Goal: Use online tool/utility: Utilize a website feature to perform a specific function

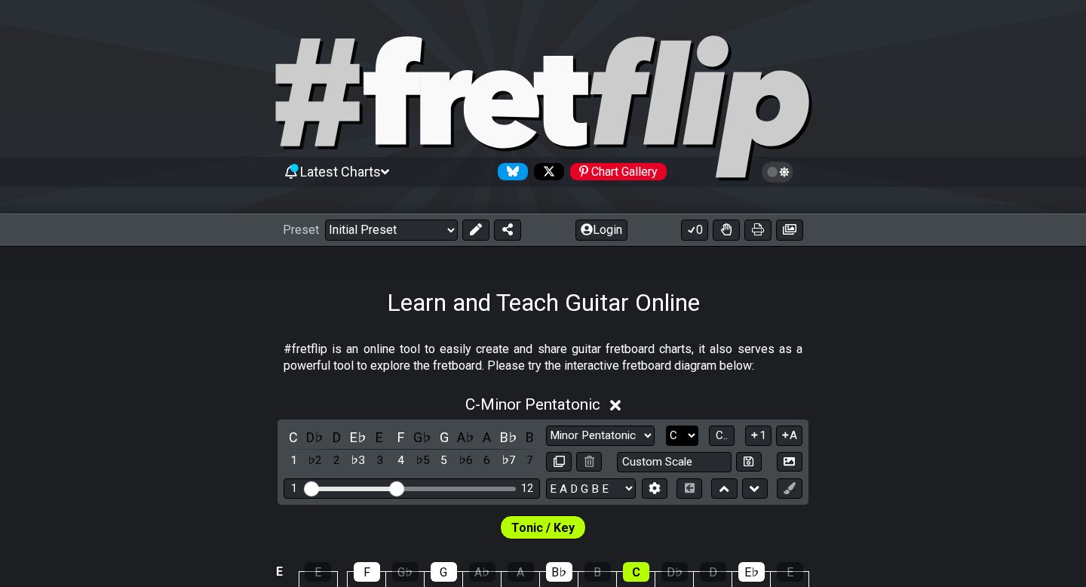
click at [677, 436] on select "A♭ A A♯ B♭ B C C♯ D♭ D D♯ E♭ E F F♯ G♭ G G♯" at bounding box center [682, 435] width 32 height 20
select select "Eb"
click at [666, 425] on select "A♭ A A♯ B♭ B C C♯ D♭ D D♯ E♭ E F F♯ G♭ G G♯" at bounding box center [682, 435] width 32 height 20
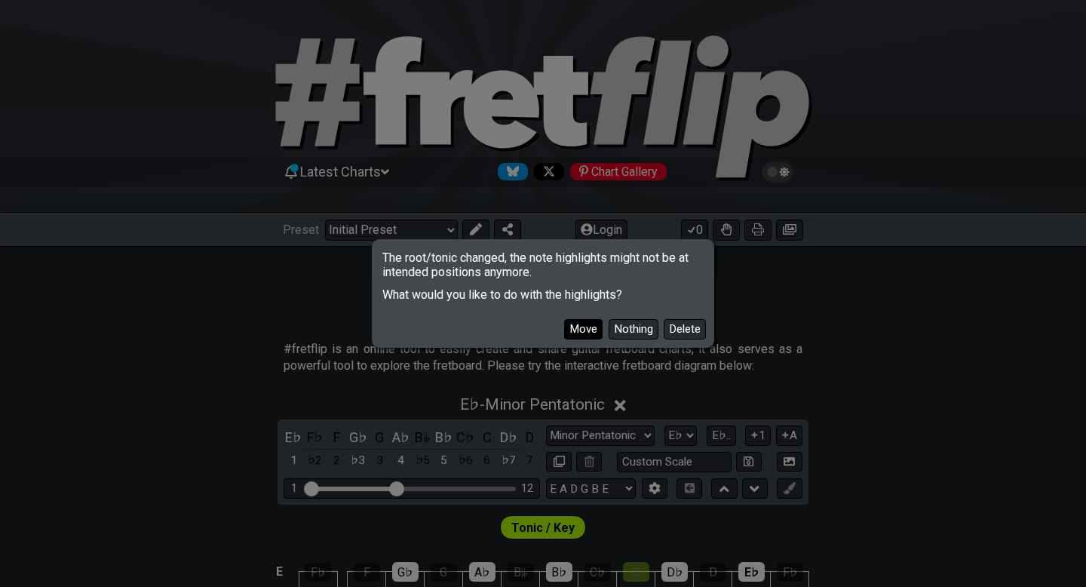
click at [586, 324] on button "Move" at bounding box center [583, 329] width 38 height 20
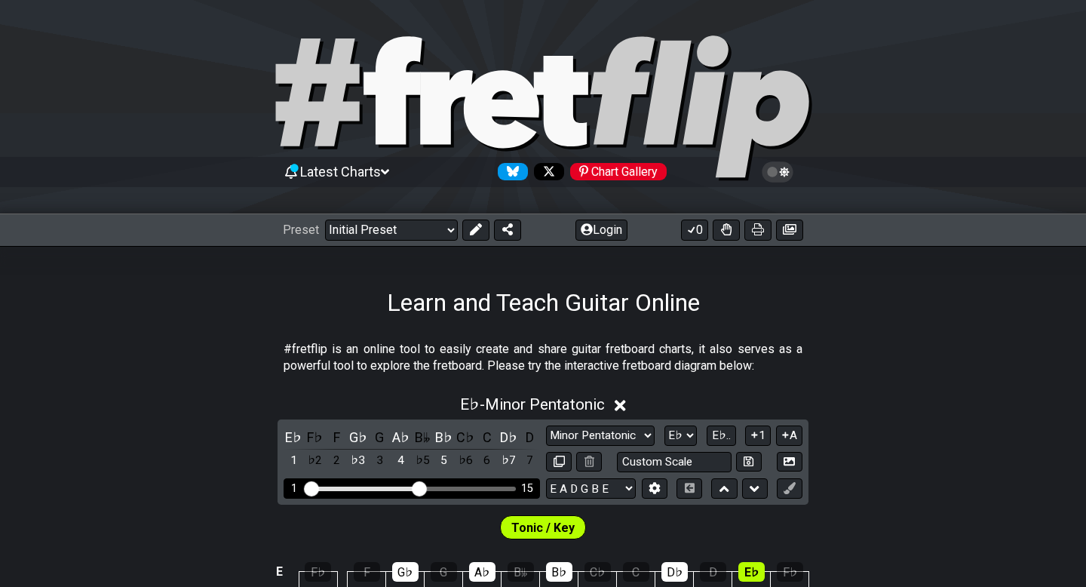
drag, startPoint x: 395, startPoint y: 487, endPoint x: 417, endPoint y: 490, distance: 22.1
click at [417, 487] on input "Visible fret range" at bounding box center [412, 487] width 214 height 0
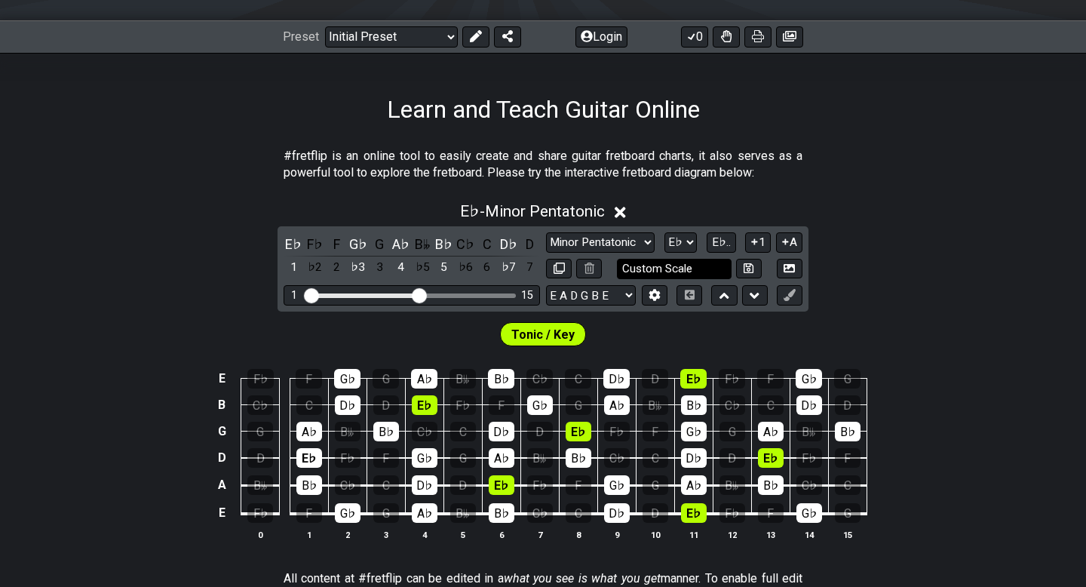
scroll to position [195, 0]
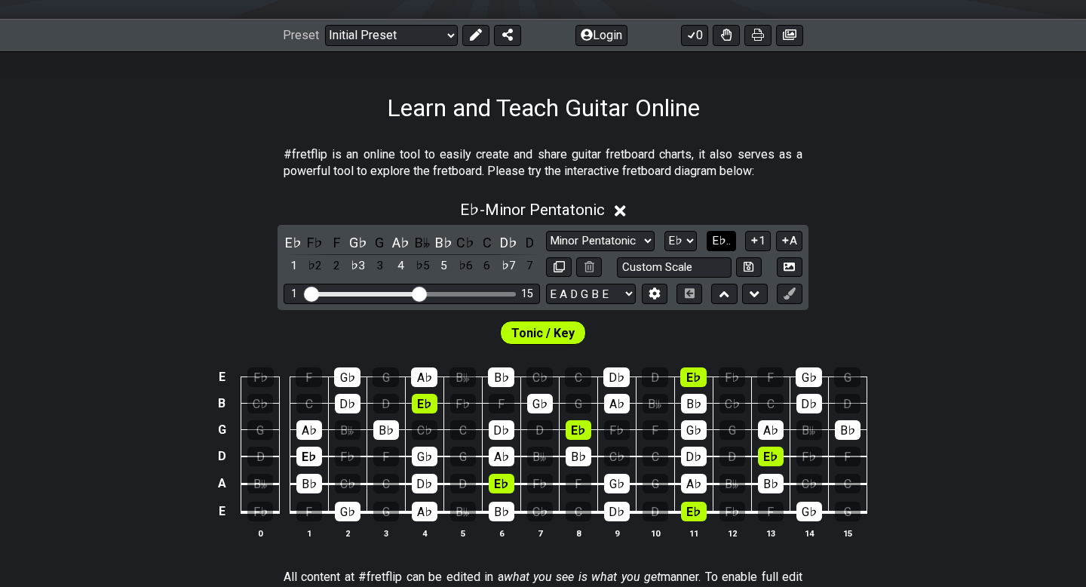
click at [724, 243] on span "E♭.." at bounding box center [721, 241] width 19 height 14
click at [724, 243] on span "1..7" at bounding box center [721, 241] width 18 height 14
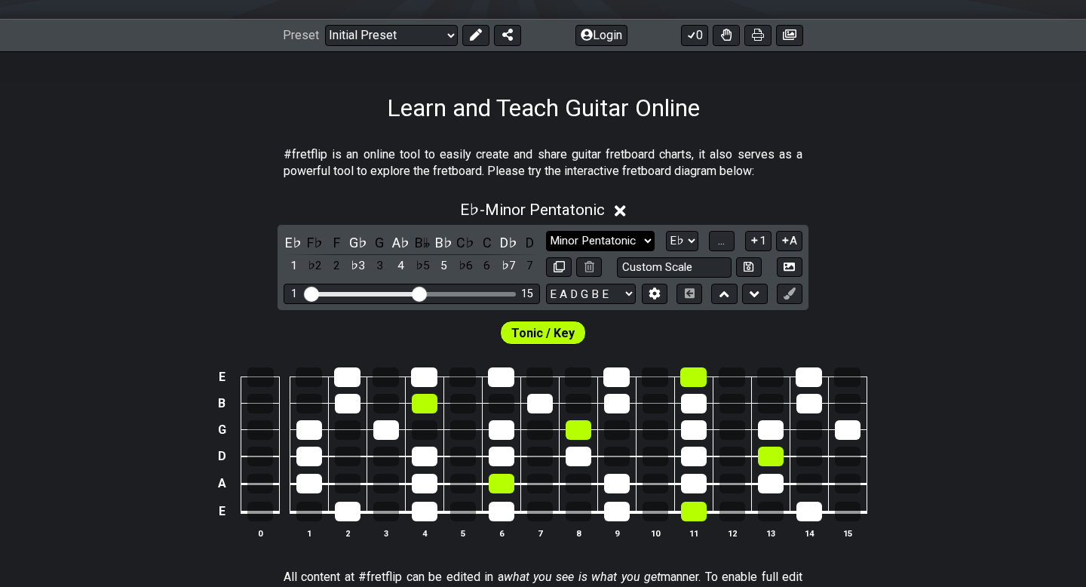
click at [611, 241] on select "Minor Pentatonic Click to edit Minor Pentatonic Major Pentatonic Minor Blues Ma…" at bounding box center [600, 241] width 109 height 20
click at [546, 231] on select "Minor Pentatonic Click to edit Minor Pentatonic Major Pentatonic Minor Blues Ma…" at bounding box center [600, 241] width 109 height 20
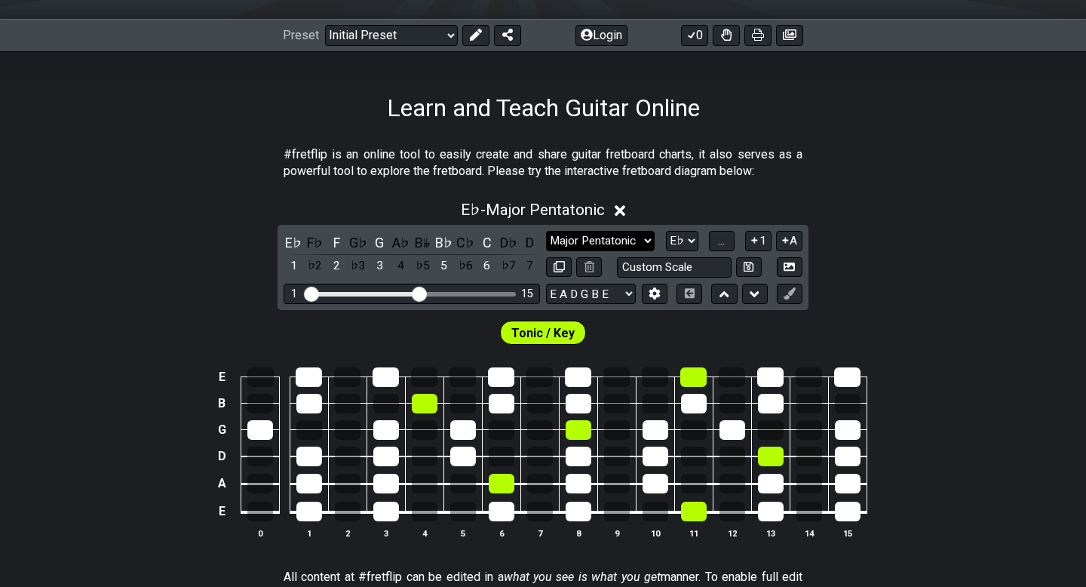
click at [595, 237] on select "Minor Pentatonic Click to edit Minor Pentatonic Major Pentatonic Minor Blues Ma…" at bounding box center [600, 241] width 109 height 20
click at [546, 231] on select "Minor Pentatonic Click to edit Minor Pentatonic Major Pentatonic Minor Blues Ma…" at bounding box center [600, 241] width 109 height 20
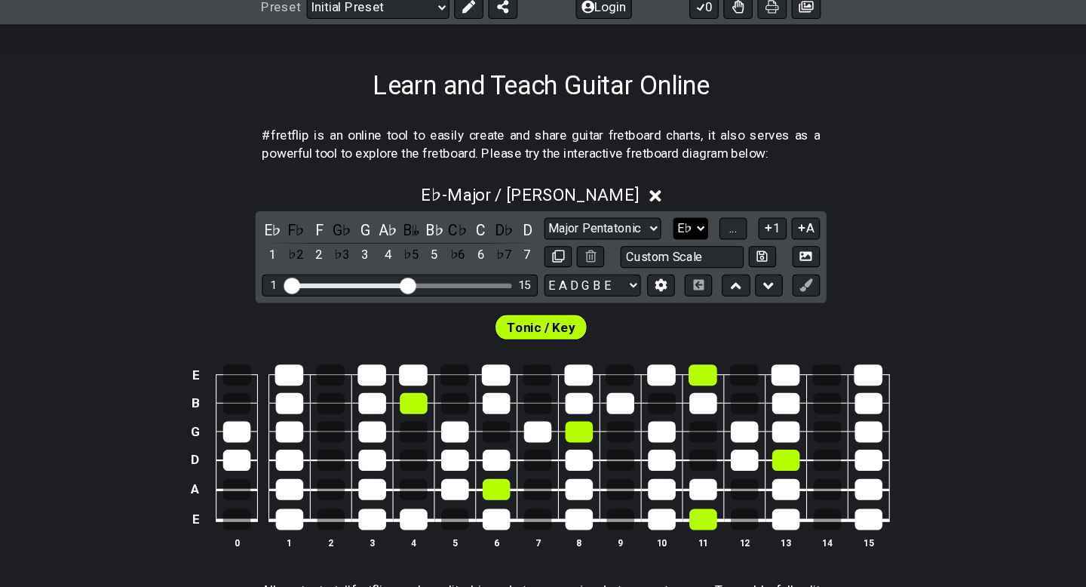
click at [679, 243] on select "A♭ A A♯ B♭ B C C♯ D♭ D D♯ E♭ E F F♯ G♭ G G♯" at bounding box center [682, 241] width 32 height 20
click at [726, 241] on button "..." at bounding box center [722, 241] width 26 height 20
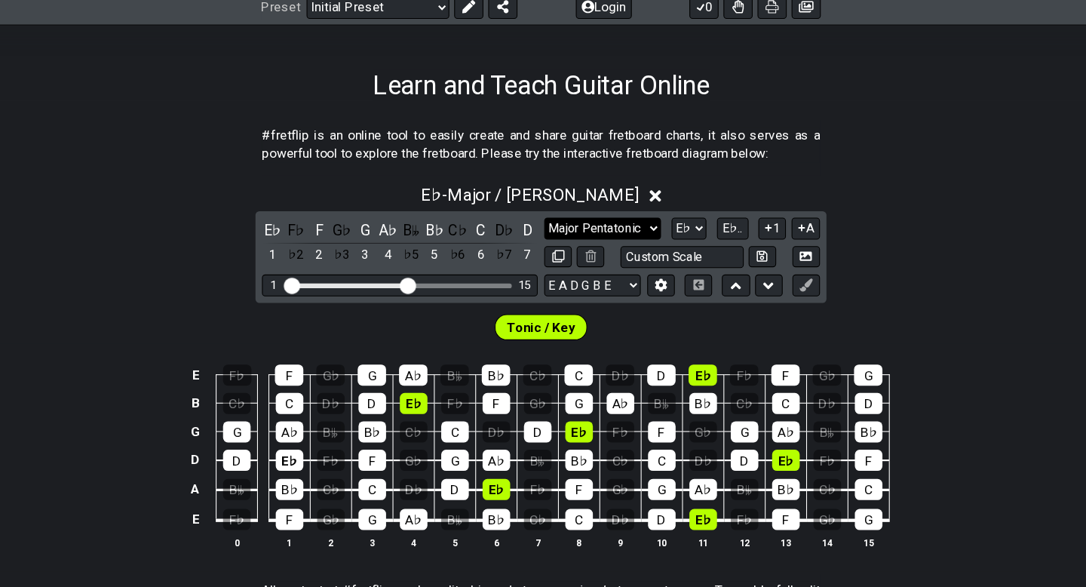
click at [605, 241] on select "Minor Pentatonic Click to edit Minor Pentatonic Major Pentatonic Minor Blues Ma…" at bounding box center [600, 241] width 109 height 20
select select "Major Pentatonic"
click at [546, 231] on select "Minor Pentatonic Click to edit Minor Pentatonic Major Pentatonic Minor Blues Ma…" at bounding box center [600, 241] width 109 height 20
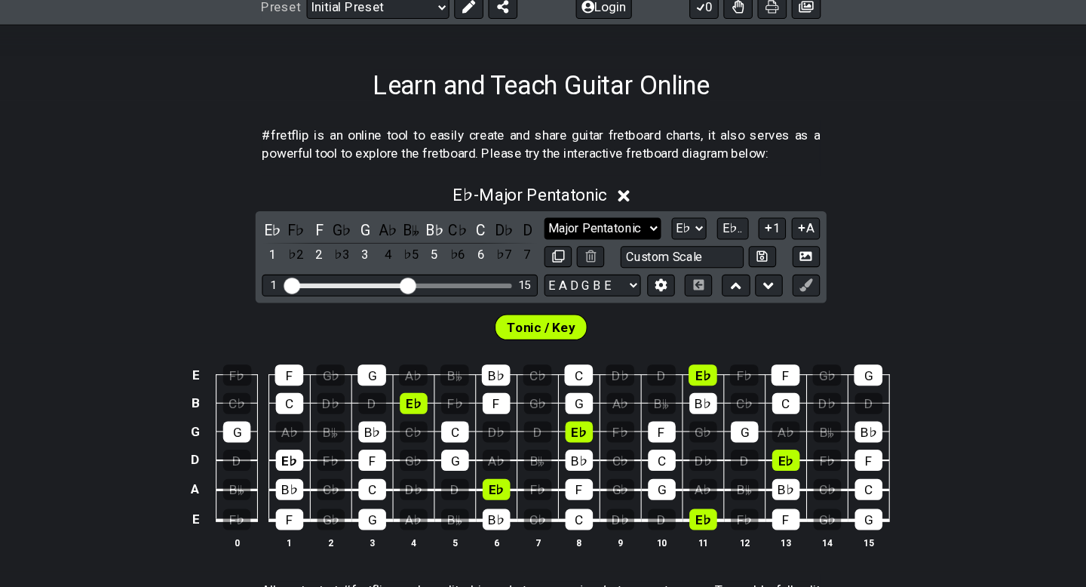
click at [627, 241] on select "Minor Pentatonic Click to edit Minor Pentatonic Major Pentatonic Minor Blues Ma…" at bounding box center [600, 241] width 109 height 20
click at [726, 236] on span "E♭.." at bounding box center [721, 241] width 19 height 14
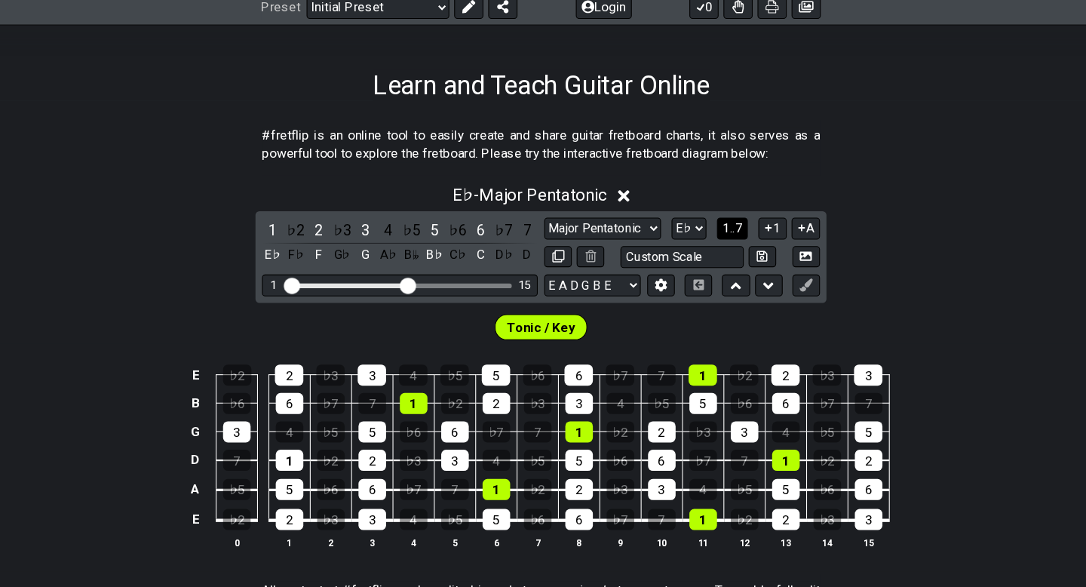
click at [726, 236] on span "1..7" at bounding box center [721, 241] width 18 height 14
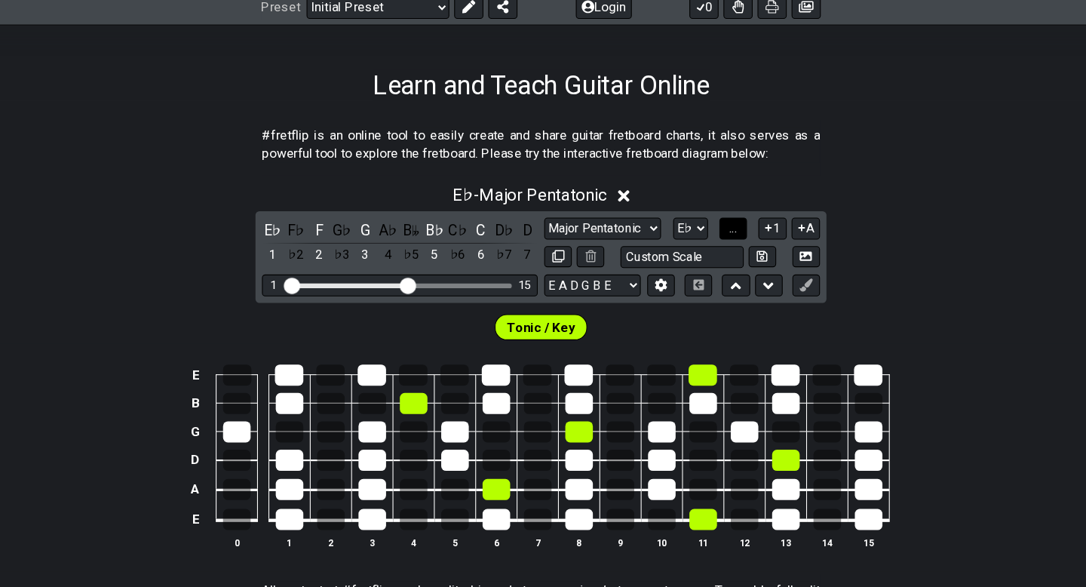
click at [722, 237] on span "..." at bounding box center [721, 241] width 7 height 14
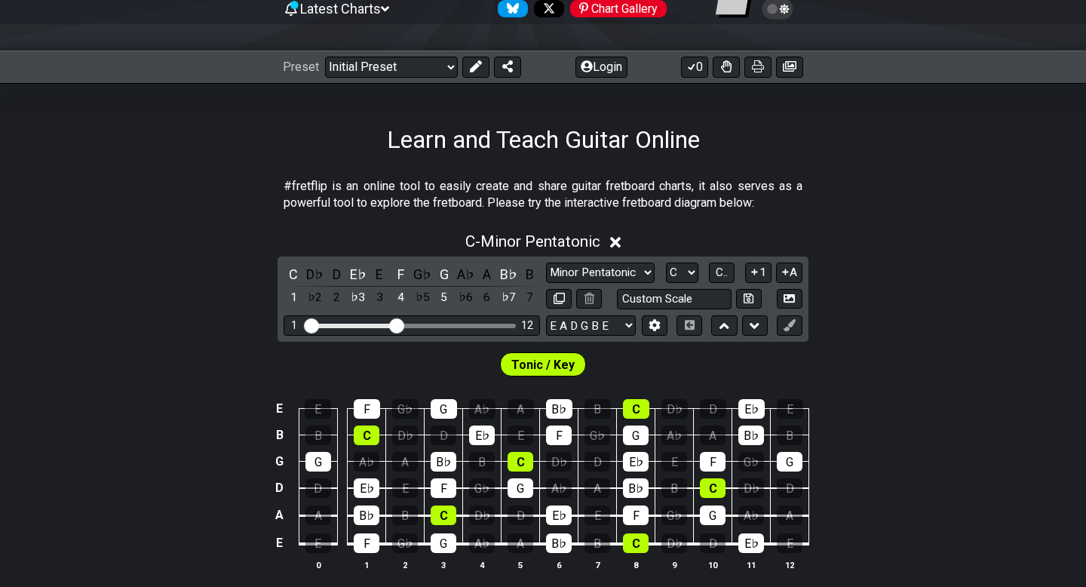
scroll to position [164, 0]
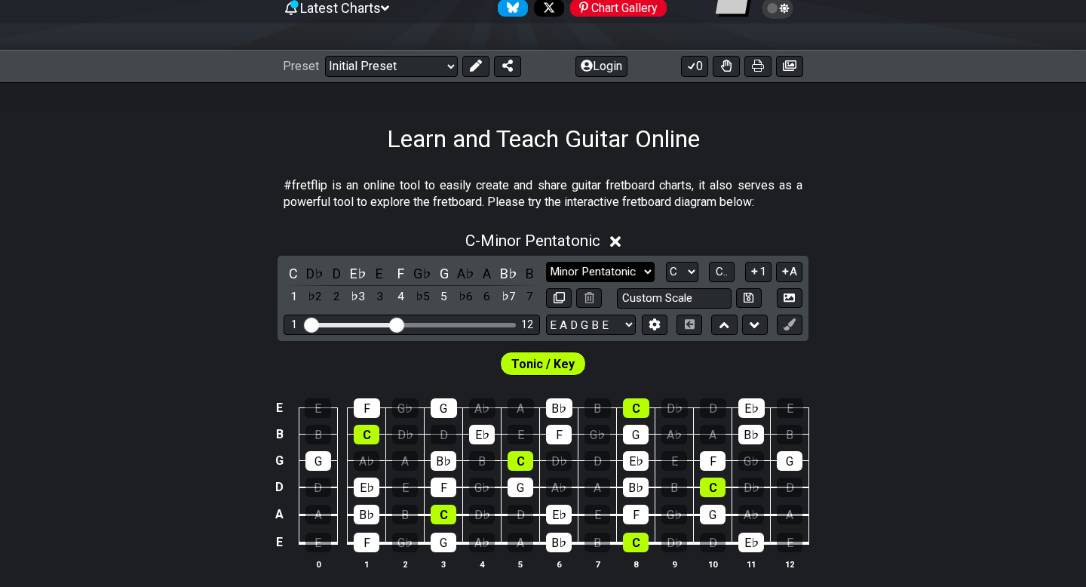
click at [633, 274] on select "Minor Pentatonic Click to edit Minor Pentatonic Major Pentatonic Minor Blues Ma…" at bounding box center [600, 272] width 109 height 20
select select "Minor / Aeolian"
click at [546, 262] on select "Minor Pentatonic Click to edit Minor Pentatonic Major Pentatonic Minor Blues Ma…" at bounding box center [600, 272] width 109 height 20
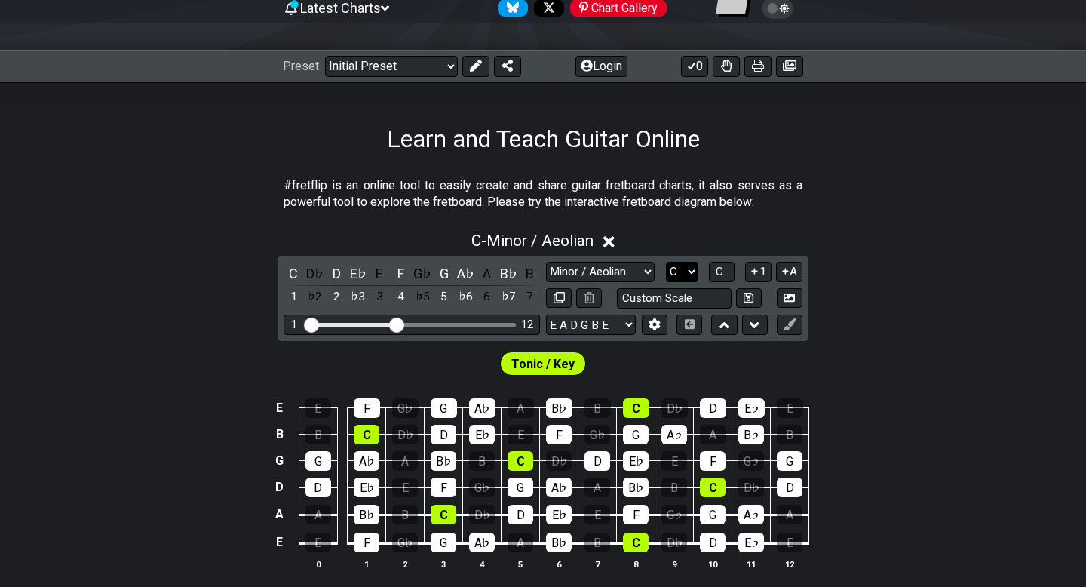
click at [688, 268] on select "A♭ A A♯ B♭ B C C♯ D♭ D D♯ E♭ E F F♯ G♭ G G♯" at bounding box center [682, 272] width 32 height 20
select select "Eb"
click at [666, 262] on select "A♭ A A♯ B♭ B C C♯ D♭ D D♯ E♭ E F F♯ G♭ G G♯" at bounding box center [682, 272] width 32 height 20
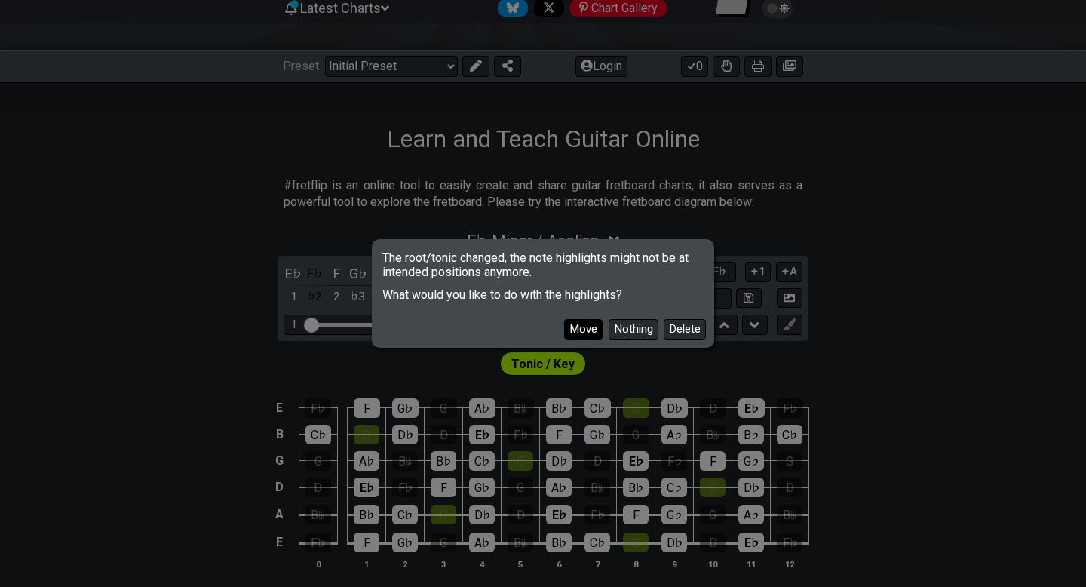
click at [589, 326] on button "Move" at bounding box center [583, 329] width 38 height 20
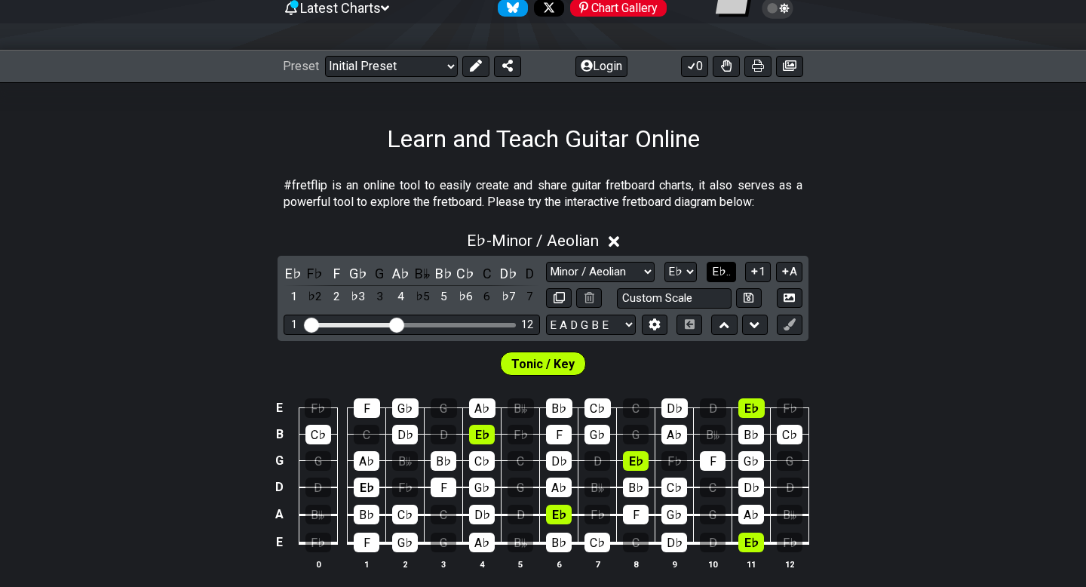
click at [715, 276] on span "E♭.." at bounding box center [721, 272] width 19 height 14
click at [715, 276] on span "1..7" at bounding box center [721, 272] width 18 height 14
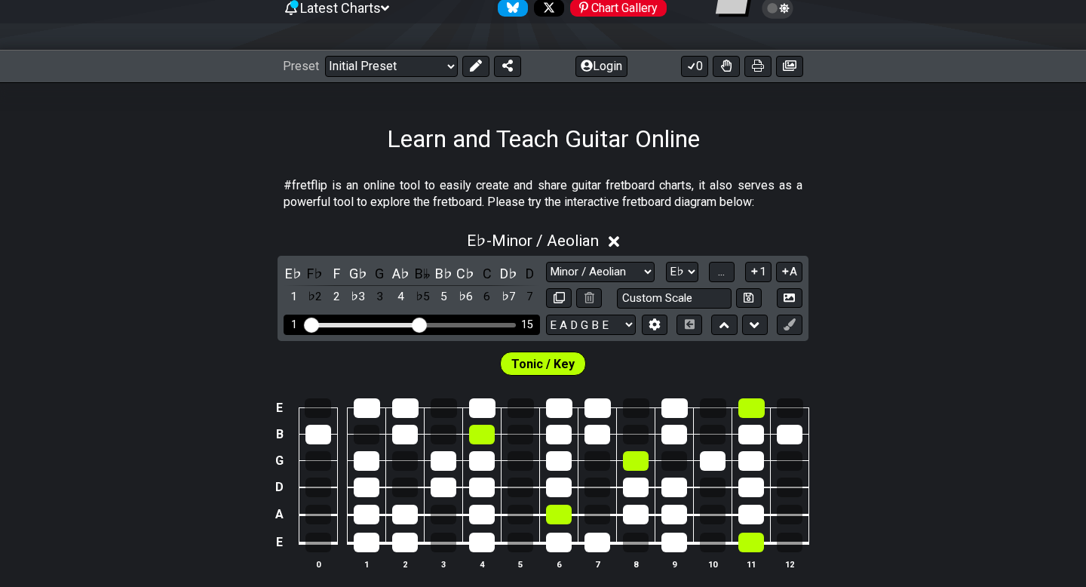
drag, startPoint x: 395, startPoint y: 324, endPoint x: 419, endPoint y: 326, distance: 24.2
click at [419, 323] on input "Visible fret range" at bounding box center [412, 323] width 214 height 0
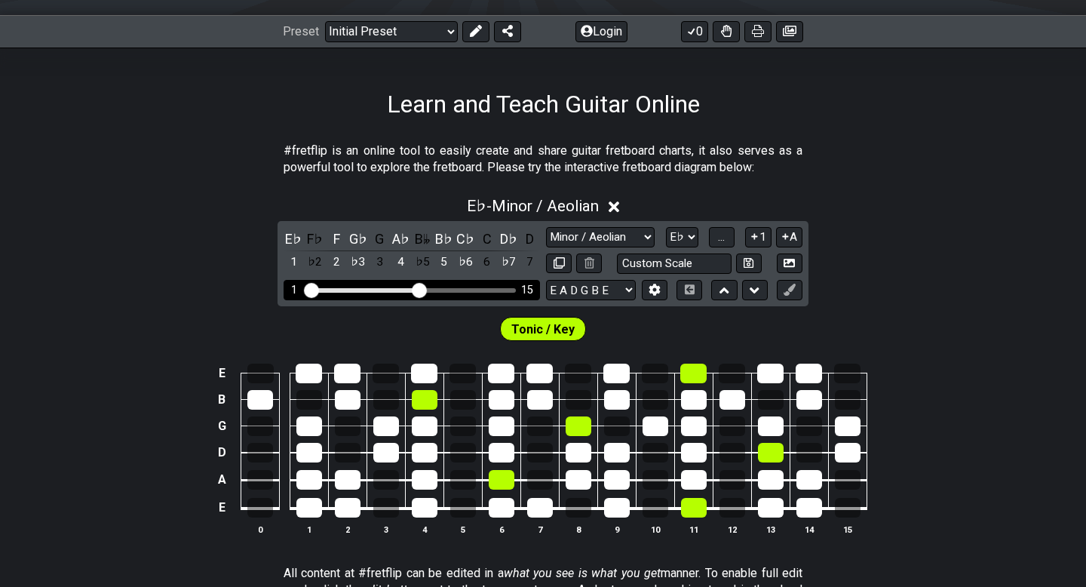
scroll to position [195, 0]
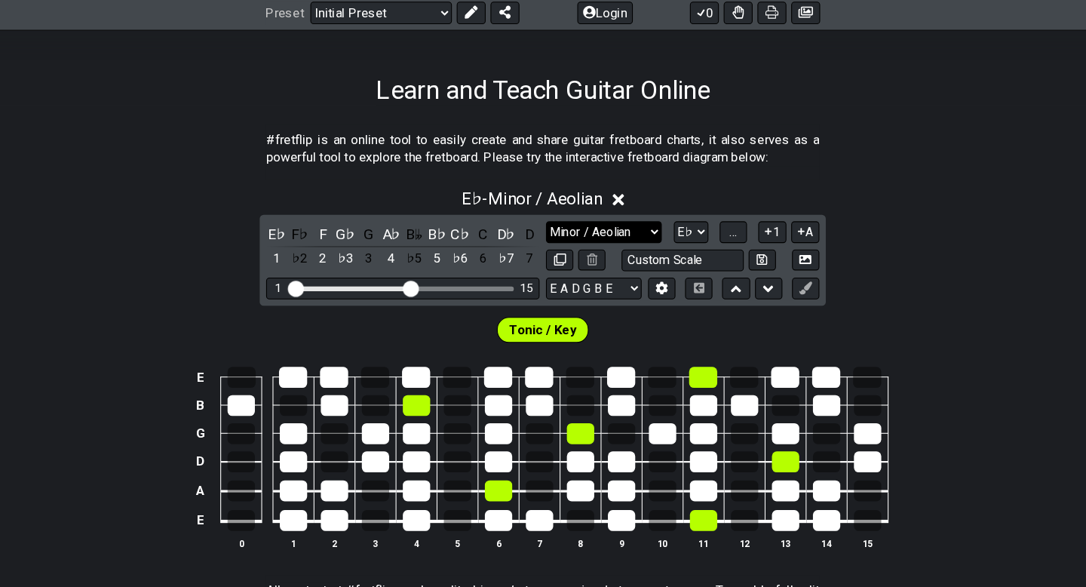
click at [598, 239] on select "Minor Pentatonic Click to edit Minor Pentatonic Major Pentatonic Minor Blues Ma…" at bounding box center [600, 241] width 109 height 20
select select "Minor Pentatonic"
click at [546, 231] on select "Minor Pentatonic Click to edit Minor Pentatonic Major Pentatonic Minor Blues Ma…" at bounding box center [600, 241] width 109 height 20
